Goal: Navigation & Orientation: Understand site structure

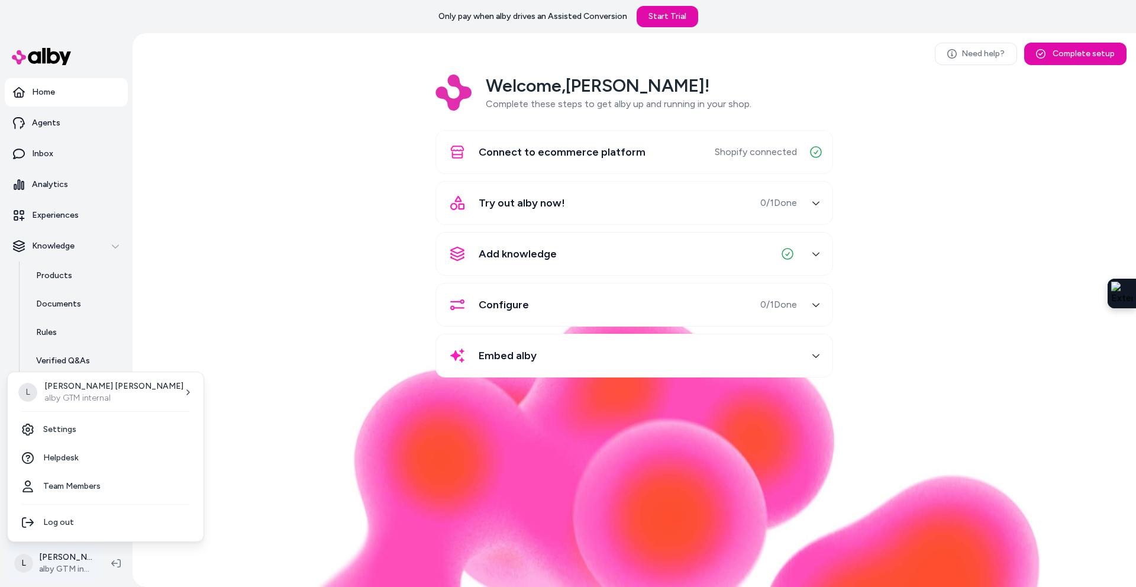
click at [53, 568] on html "Only pay when alby drives an Assisted Conversion Start Trial Home Agents Inbox …" at bounding box center [568, 293] width 1136 height 587
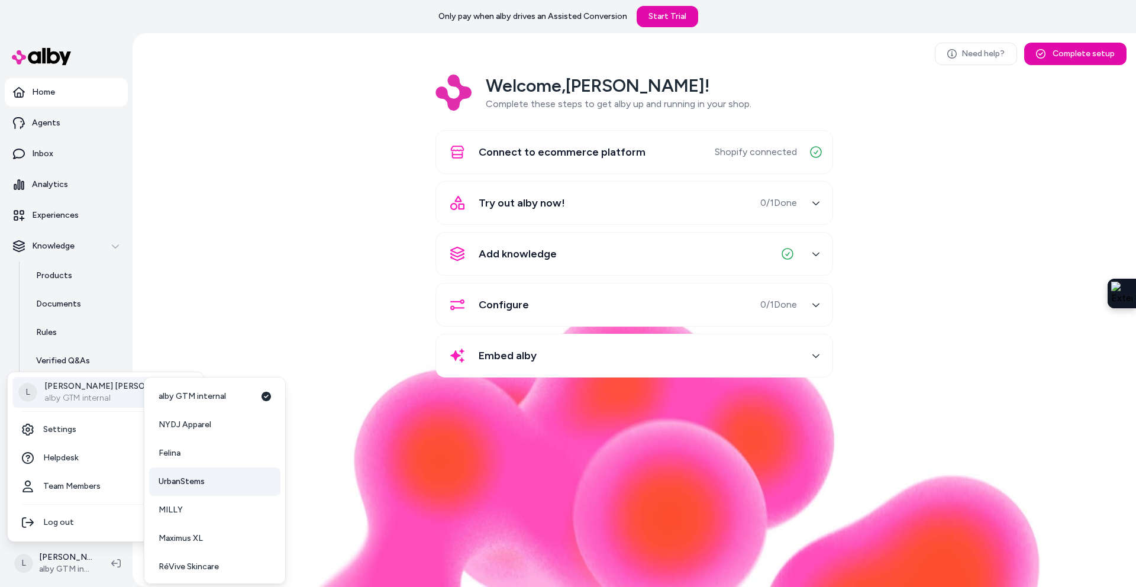
click at [192, 484] on span "UrbanStems" at bounding box center [182, 482] width 46 height 12
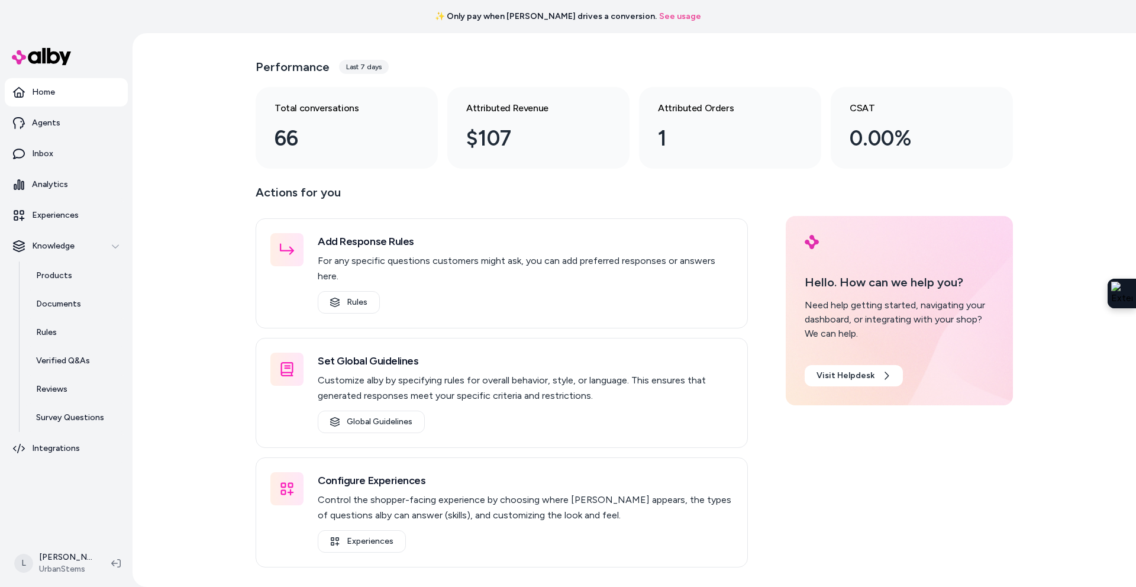
scroll to position [33, 0]
click at [54, 341] on link "Rules" at bounding box center [76, 332] width 104 height 28
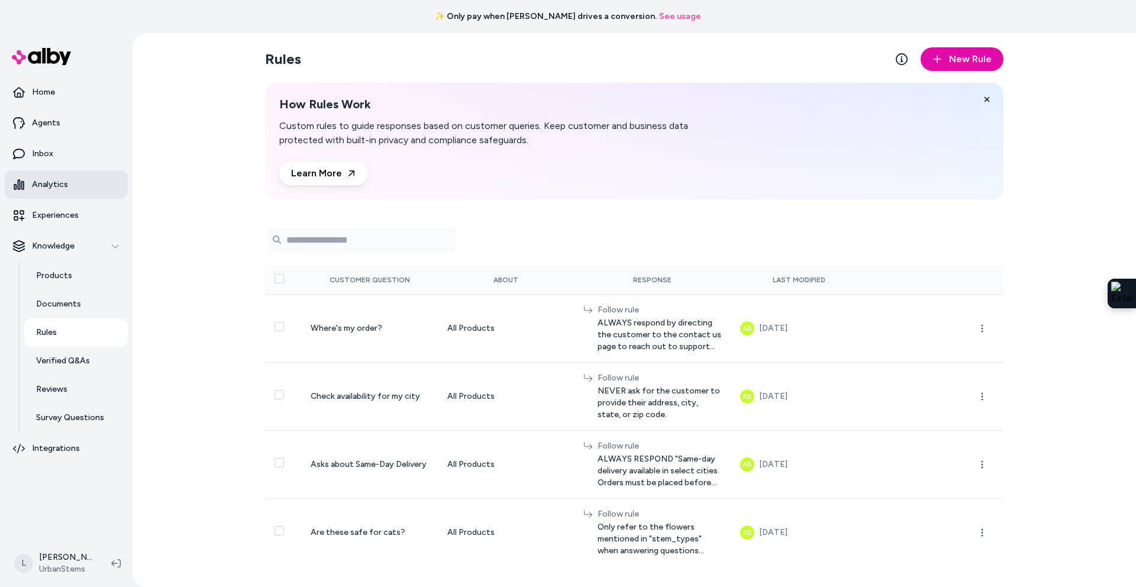
click at [36, 176] on link "Analytics" at bounding box center [66, 184] width 123 height 28
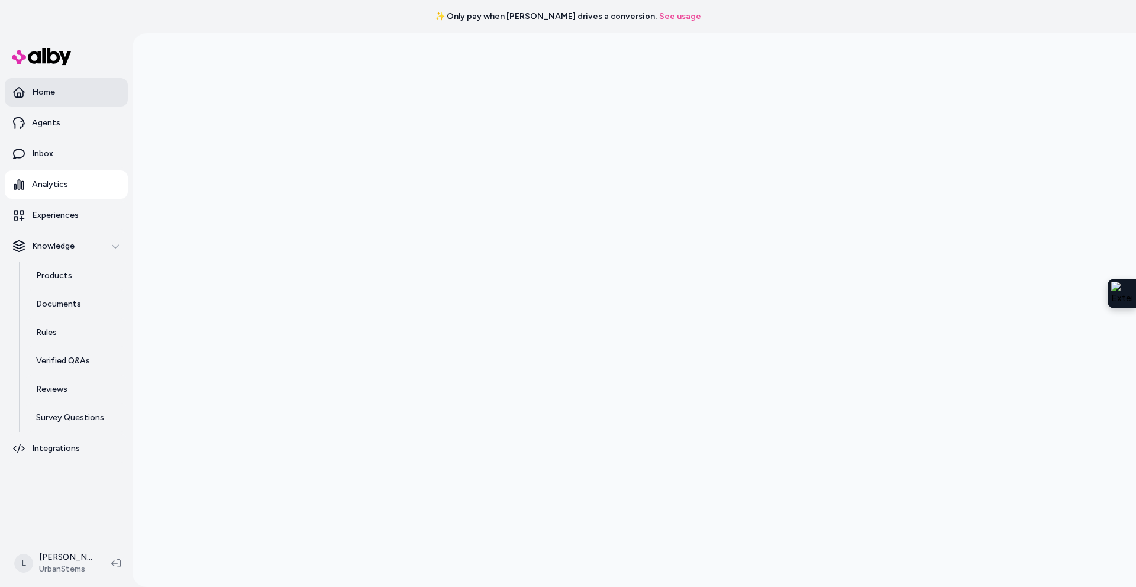
click at [58, 92] on link "Home" at bounding box center [66, 92] width 123 height 28
